Goal: Information Seeking & Learning: Learn about a topic

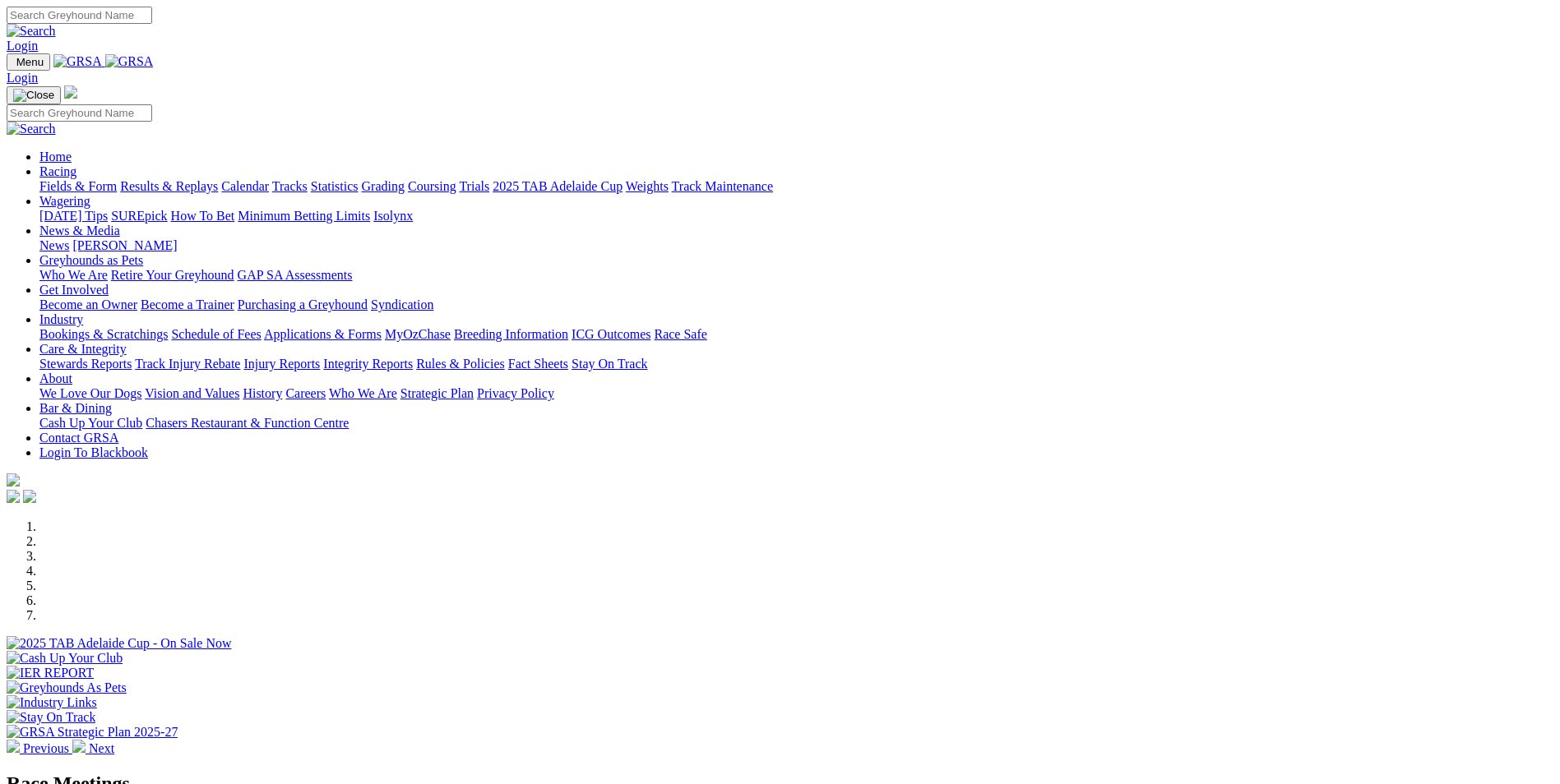
click at [168, 327] on link "Bookings & Scratchings" at bounding box center [103, 334] width 128 height 14
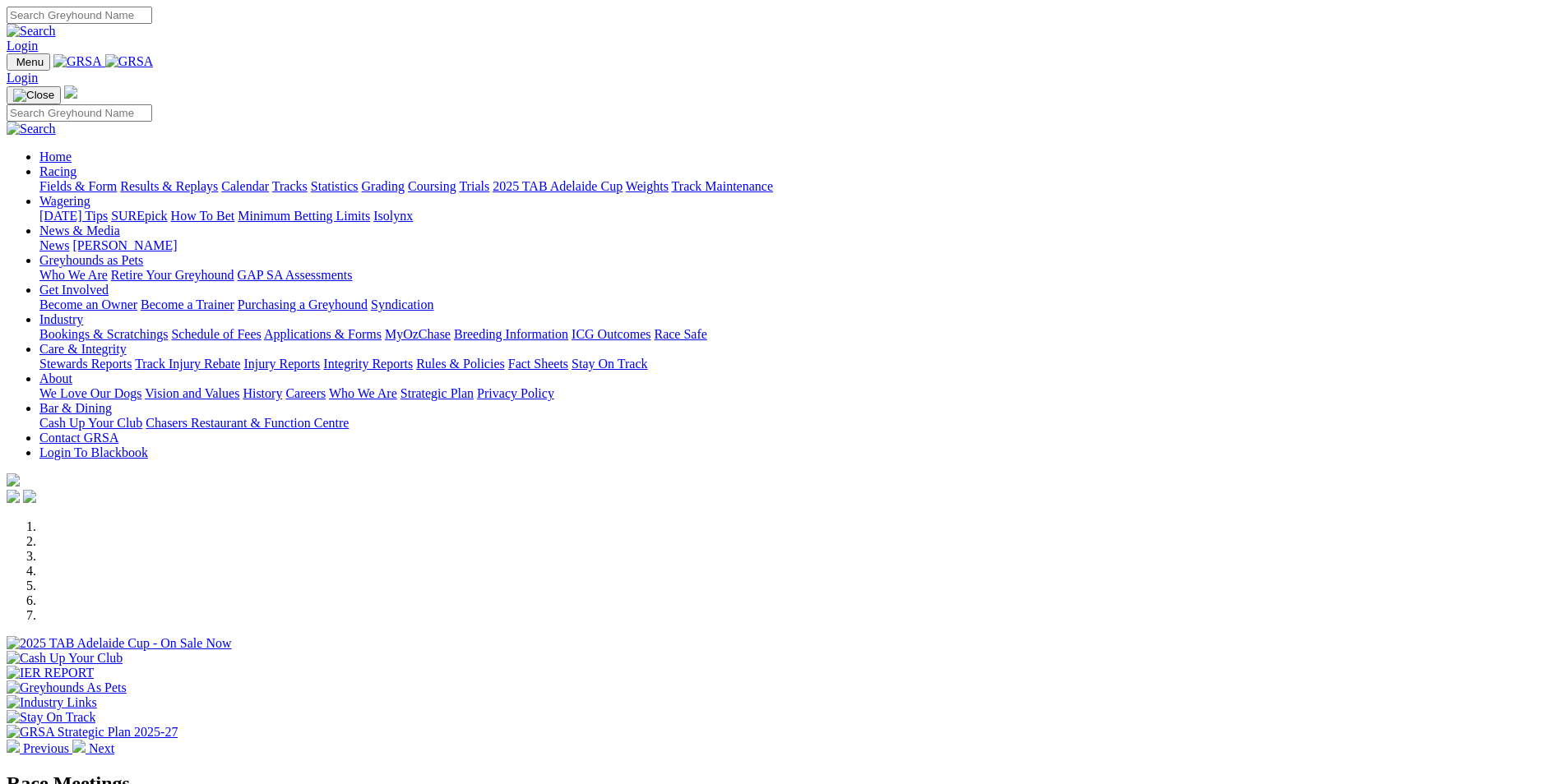
scroll to position [411, 0]
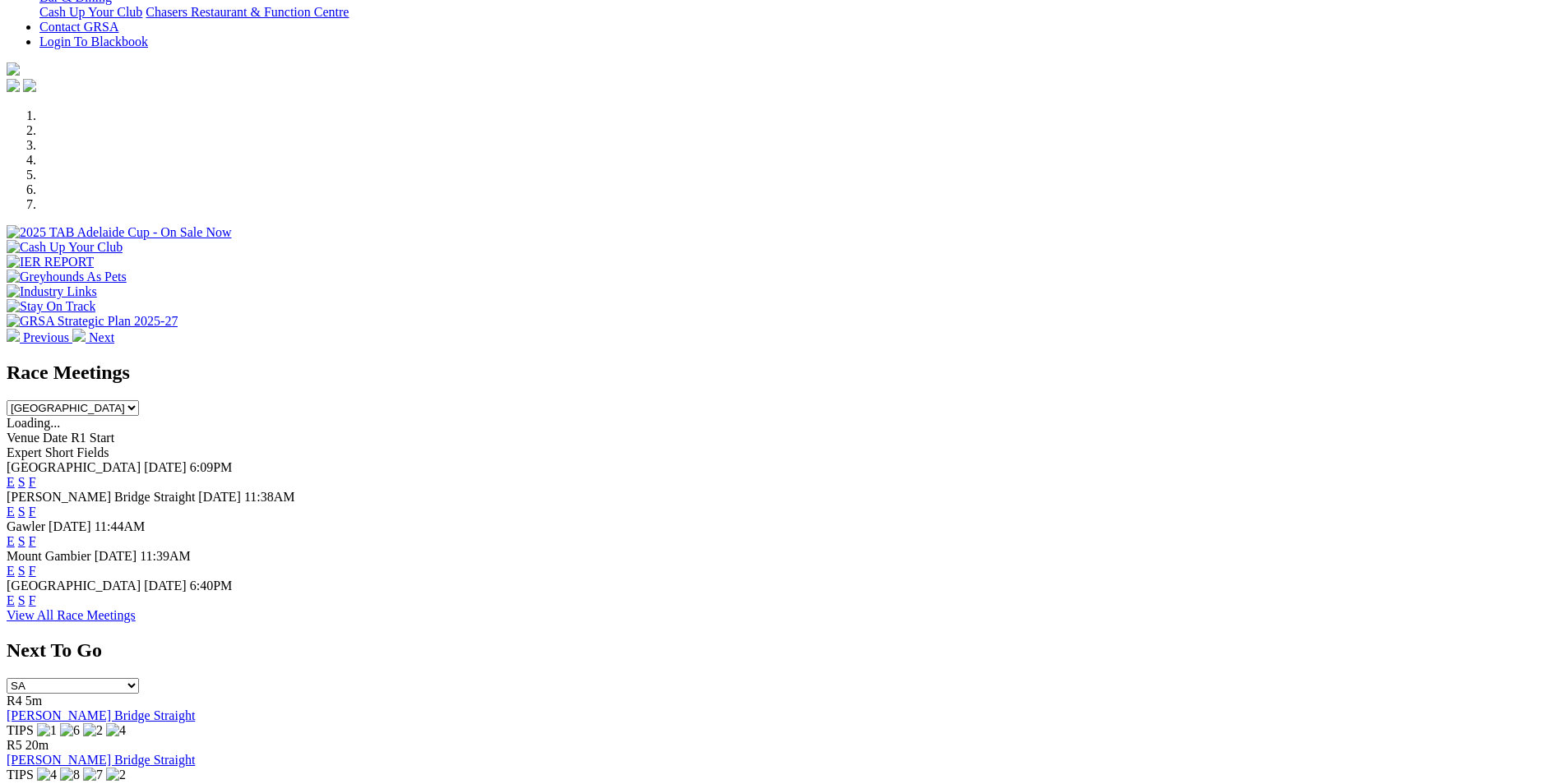
click at [36, 593] on link "F" at bounding box center [33, 600] width 7 height 14
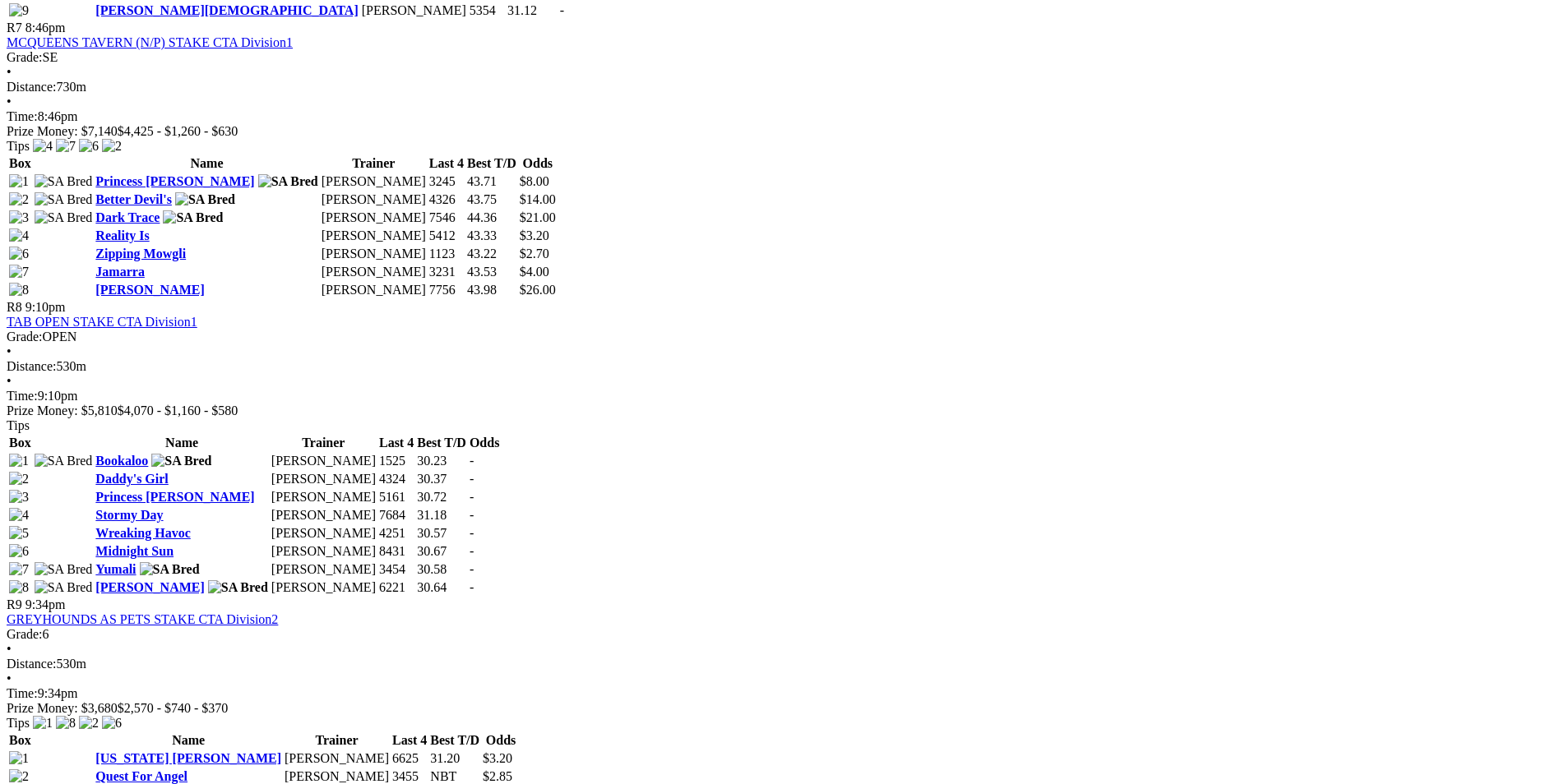
scroll to position [2301, 0]
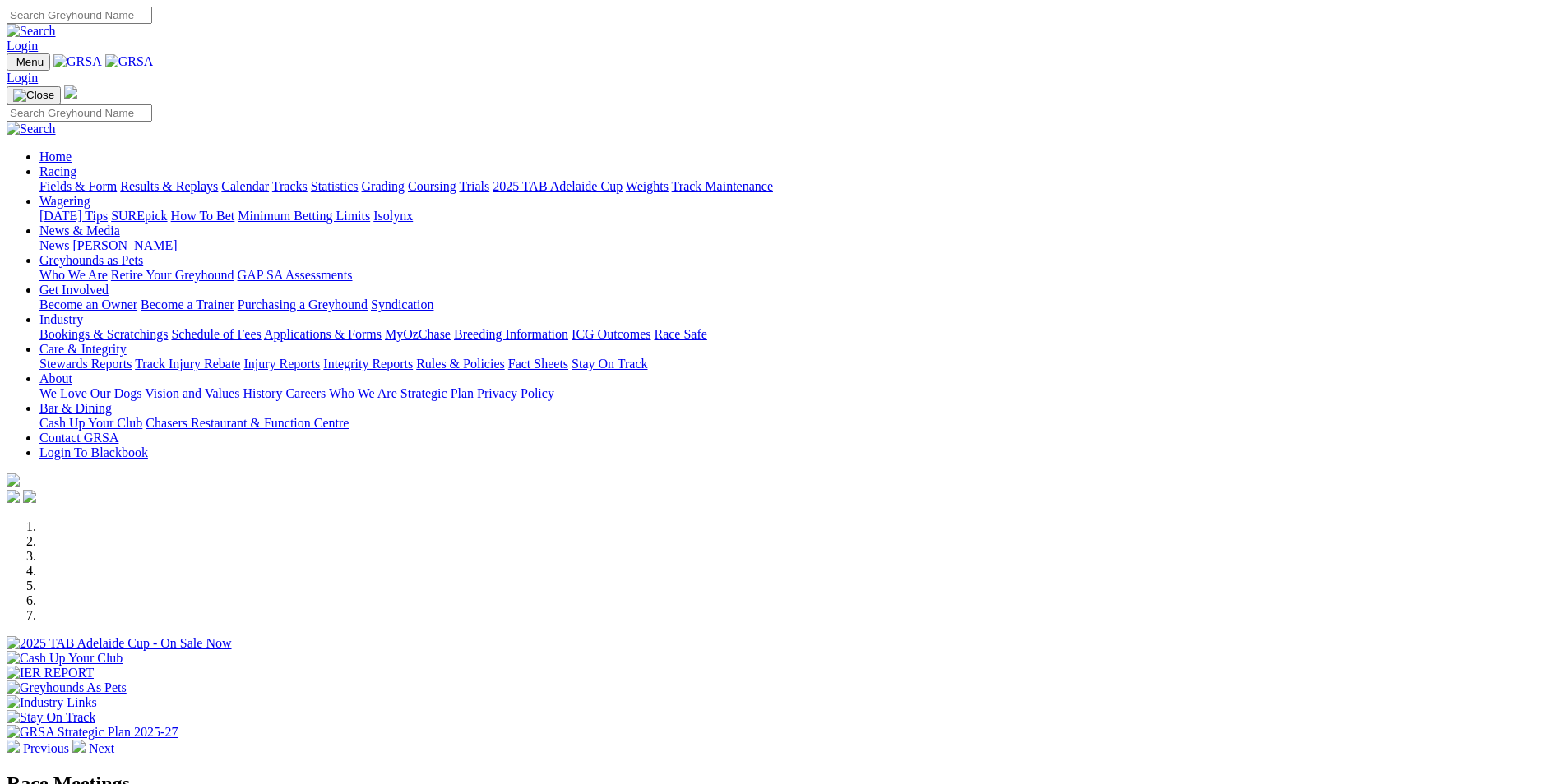
scroll to position [411, 0]
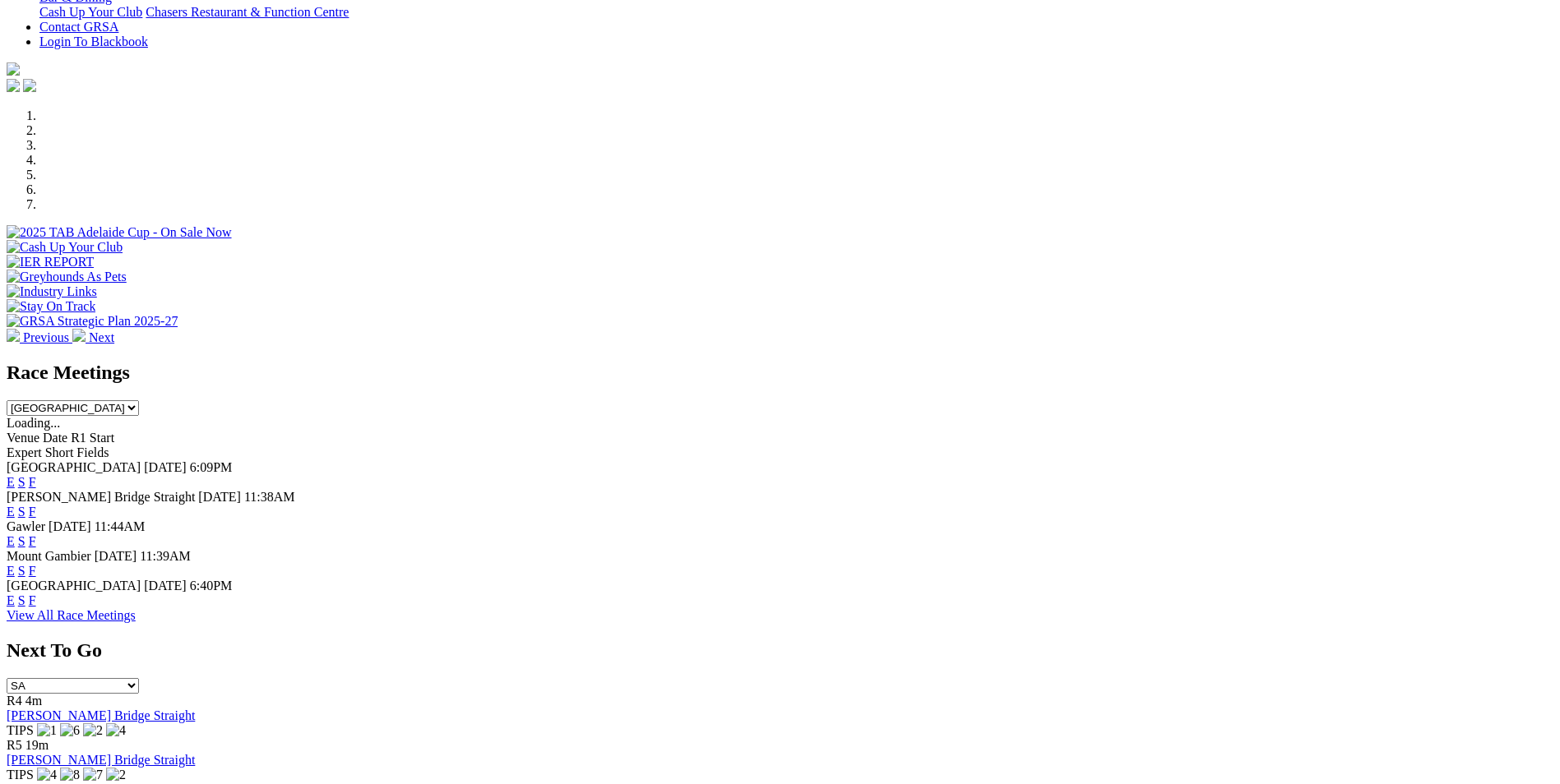
click at [36, 593] on link "F" at bounding box center [33, 600] width 7 height 14
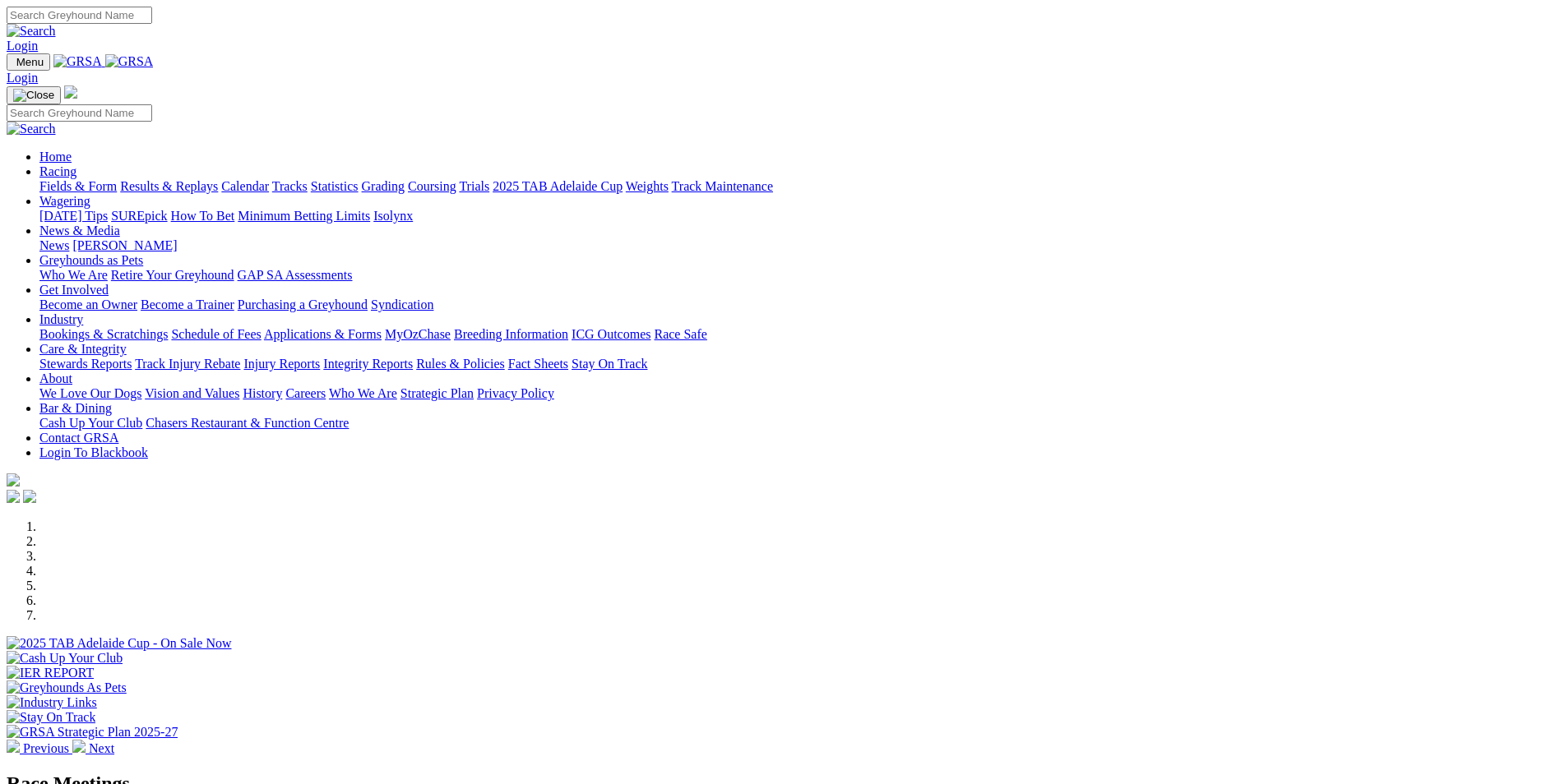
scroll to position [411, 0]
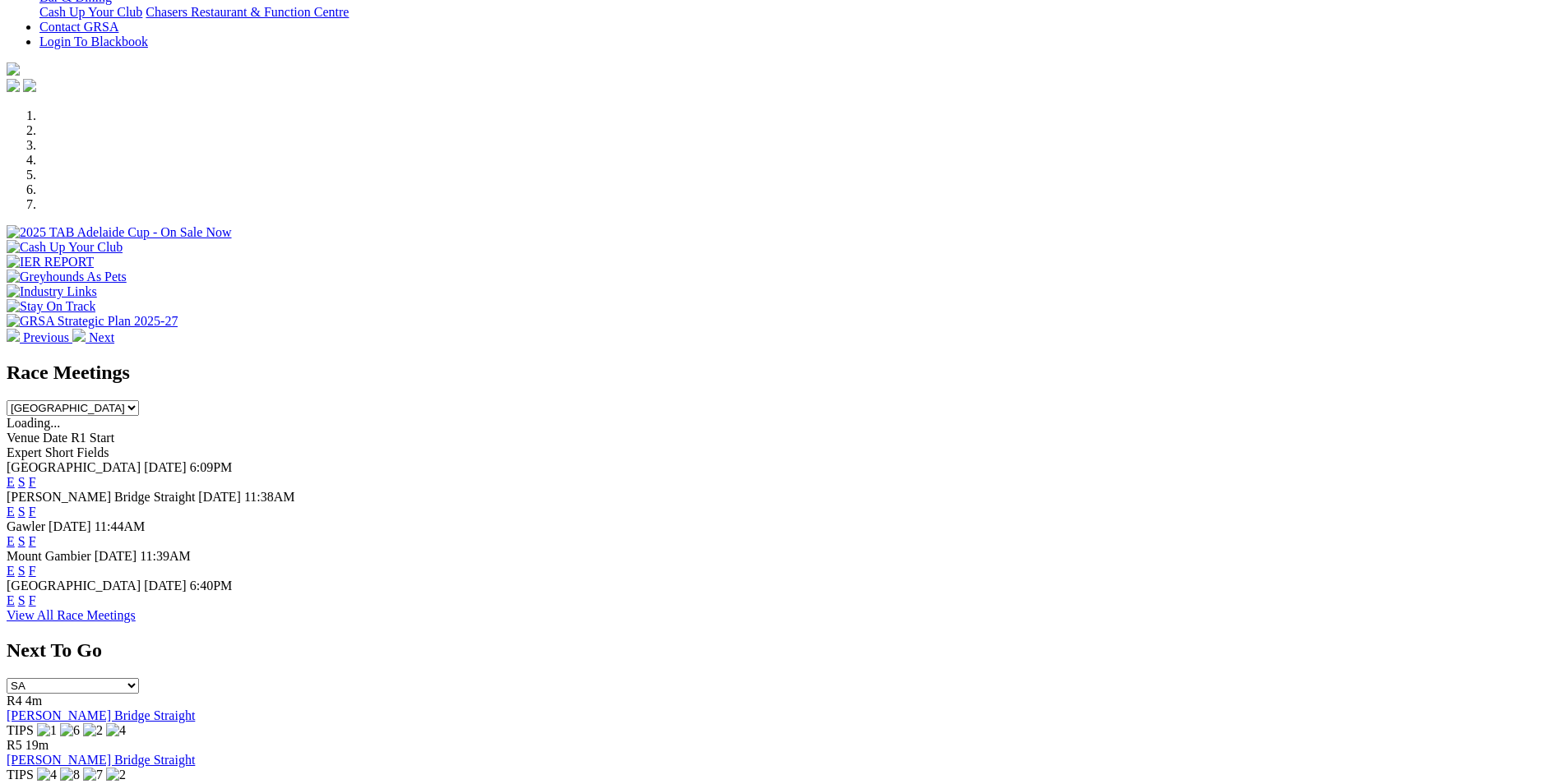
click at [15, 593] on link "E" at bounding box center [10, 600] width 8 height 14
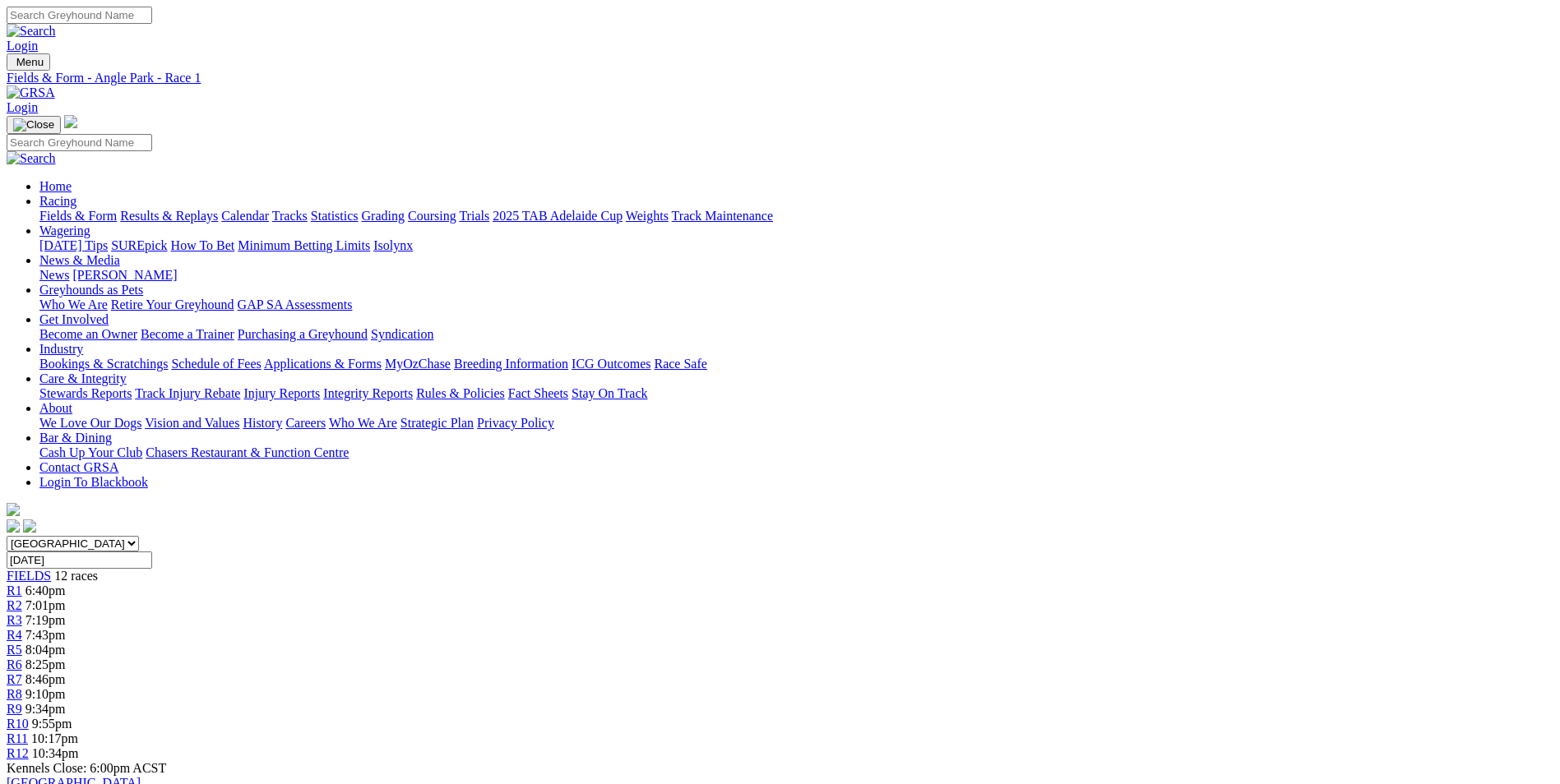
click at [79, 746] on span "10:34pm" at bounding box center [55, 753] width 47 height 14
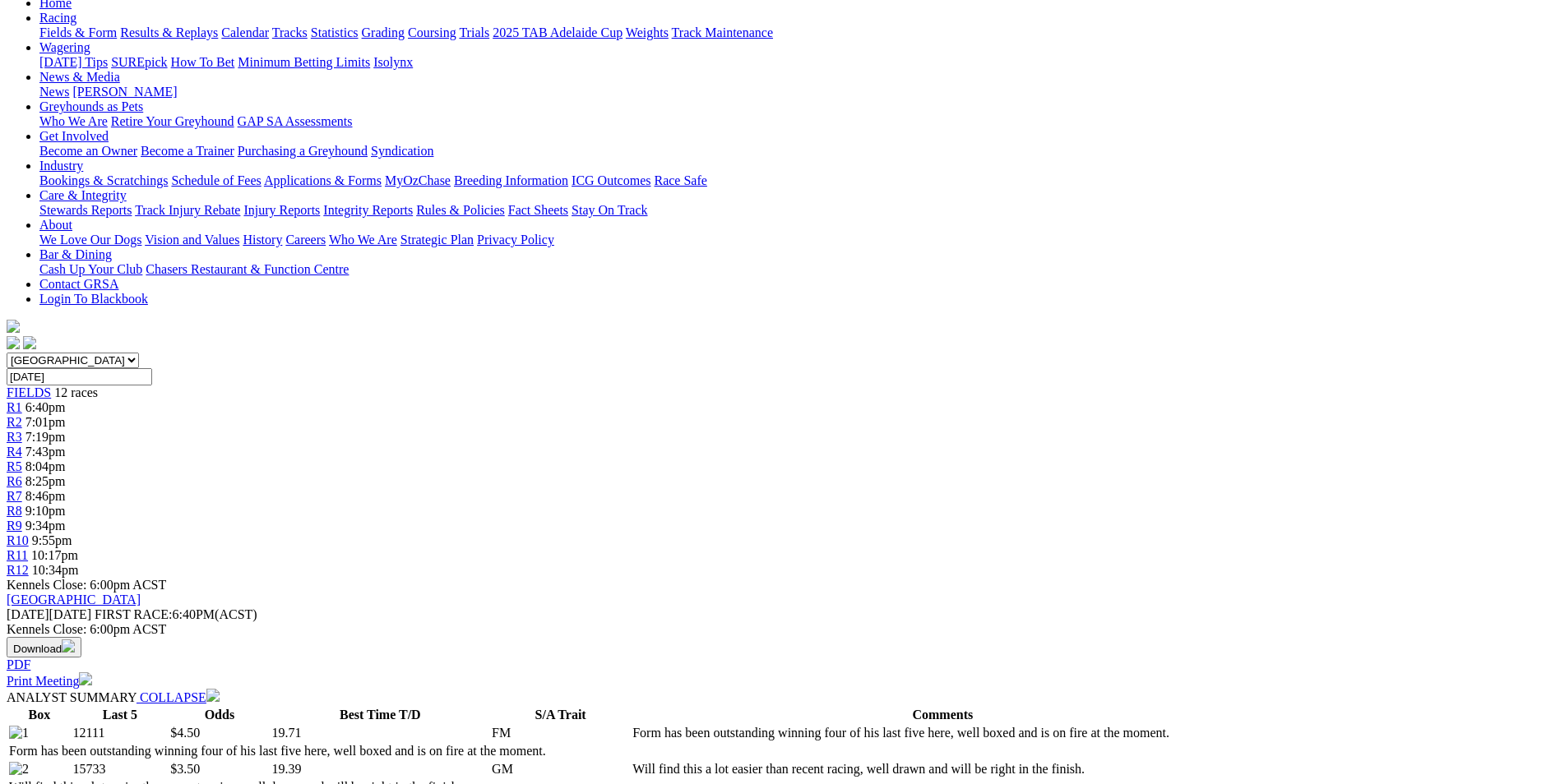
scroll to position [328, 0]
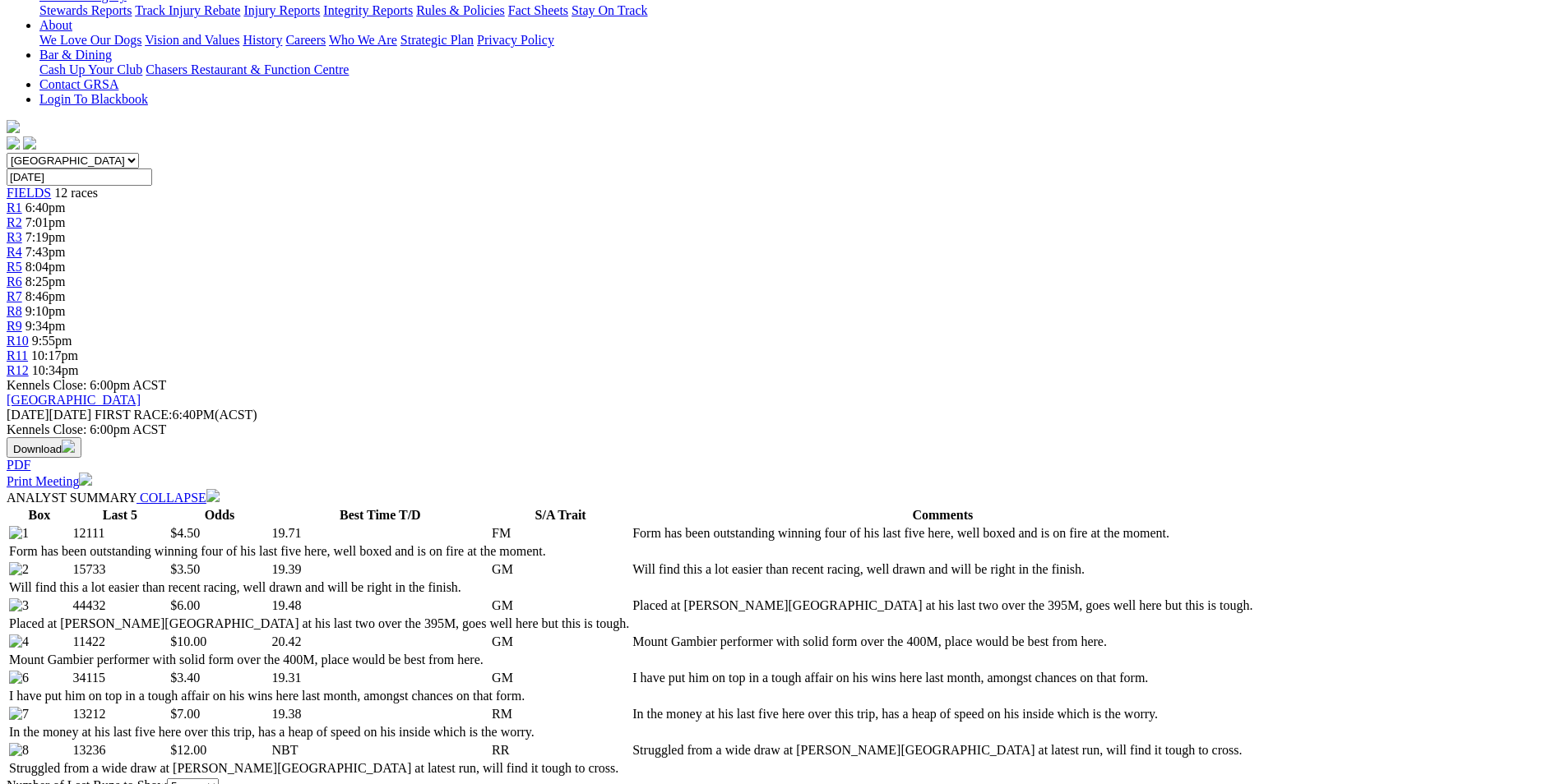
scroll to position [411, 0]
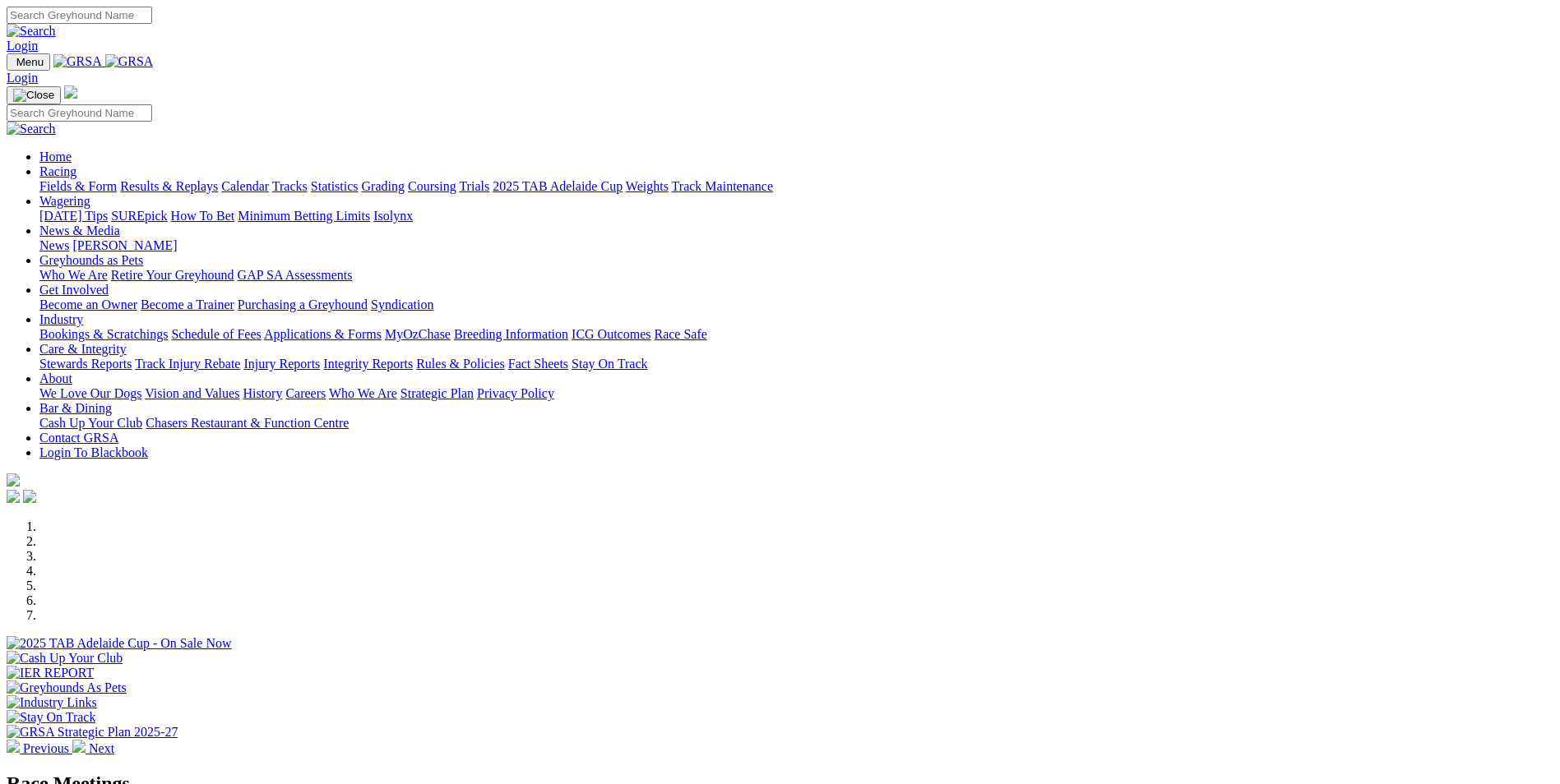
click at [168, 327] on link "Bookings & Scratchings" at bounding box center [103, 334] width 128 height 14
